Goal: Task Accomplishment & Management: Use online tool/utility

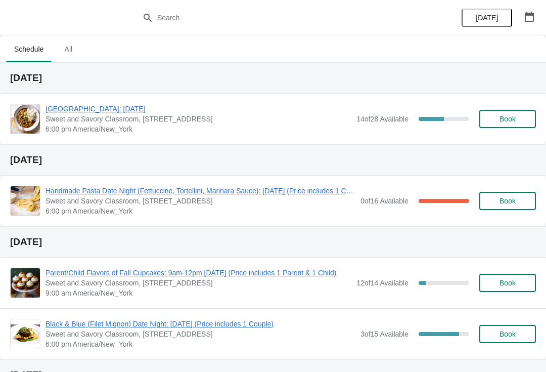
click at [73, 110] on span "[GEOGRAPHIC_DATA]: [DATE]" at bounding box center [199, 109] width 306 height 10
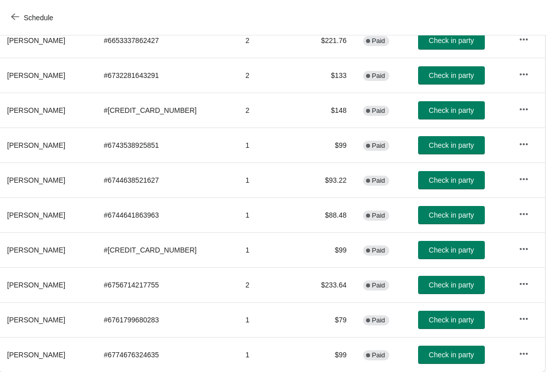
scroll to position [145, 1]
click at [441, 286] on span "Check in party" at bounding box center [451, 285] width 45 height 8
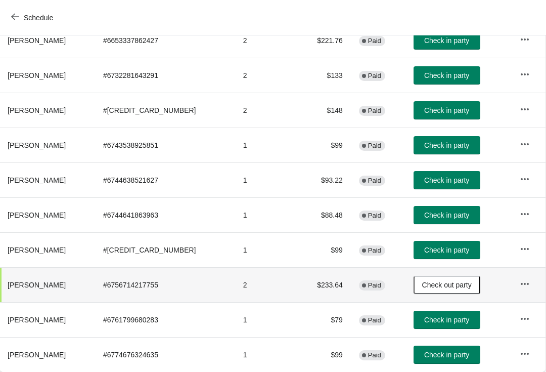
click at [436, 257] on button "Check in party" at bounding box center [447, 250] width 67 height 18
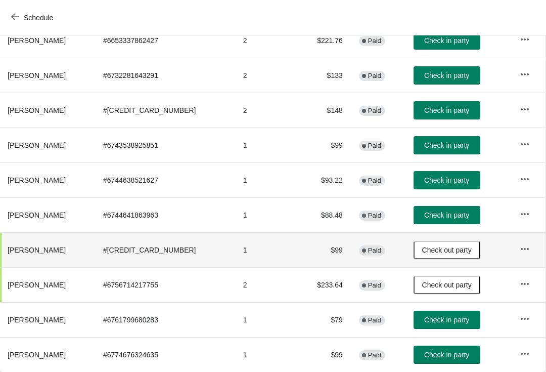
click at [426, 327] on button "Check in party" at bounding box center [447, 320] width 67 height 18
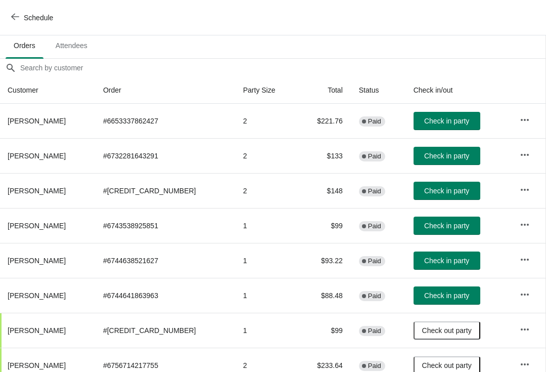
scroll to position [64, 1]
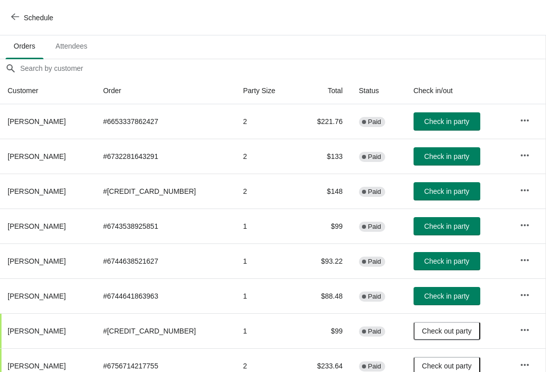
click at [427, 112] on button "Check in party" at bounding box center [447, 121] width 67 height 18
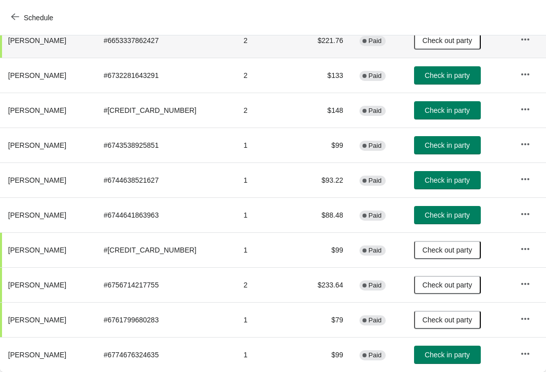
scroll to position [145, 0]
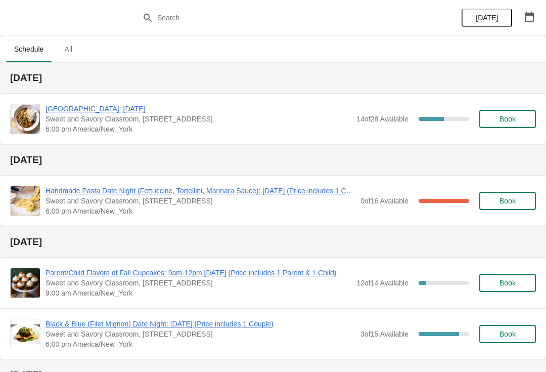
click at [92, 110] on span "[GEOGRAPHIC_DATA]: [DATE]" at bounding box center [199, 109] width 306 height 10
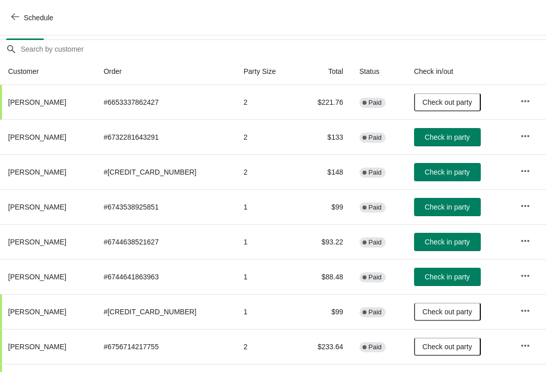
scroll to position [83, 0]
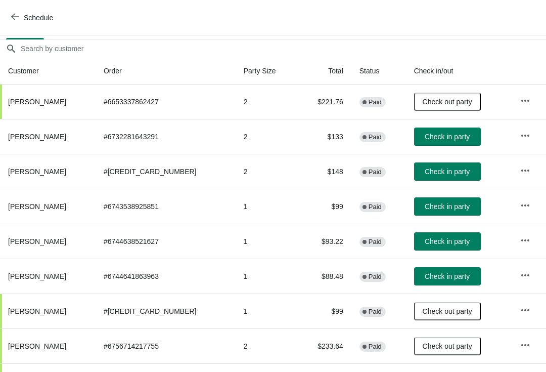
click at [449, 169] on span "Check in party" at bounding box center [447, 171] width 45 height 8
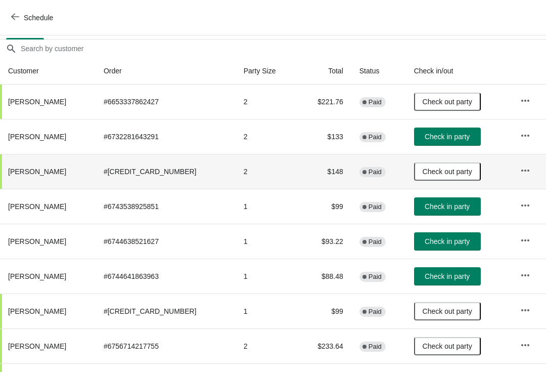
click at [442, 212] on button "Check in party" at bounding box center [447, 206] width 67 height 18
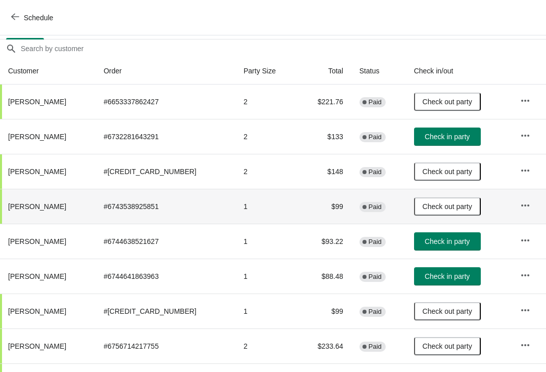
click at [445, 243] on span "Check in party" at bounding box center [447, 241] width 45 height 8
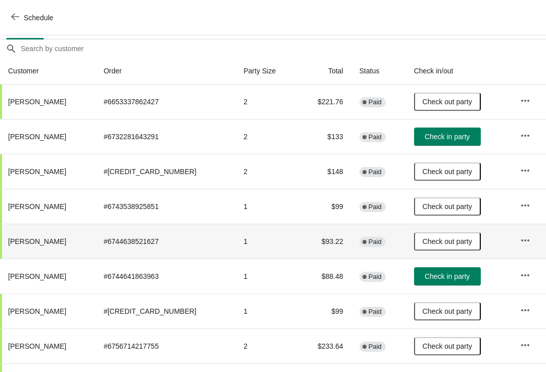
click at [450, 280] on span "Check in party" at bounding box center [447, 276] width 45 height 8
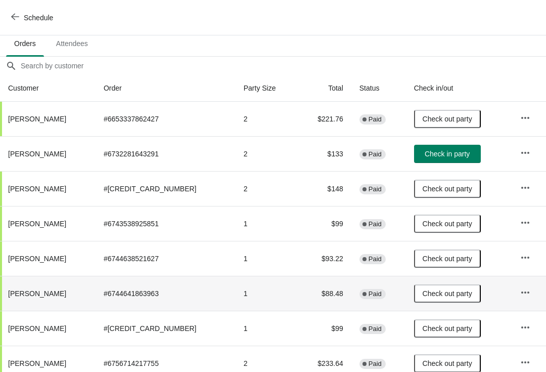
scroll to position [65, 0]
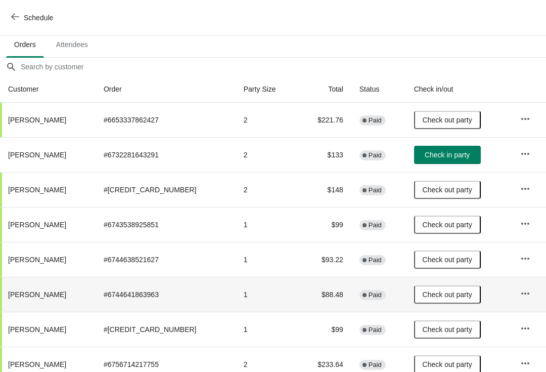
click at [441, 156] on span "Check in party" at bounding box center [447, 155] width 45 height 8
